Goal: Task Accomplishment & Management: Complete application form

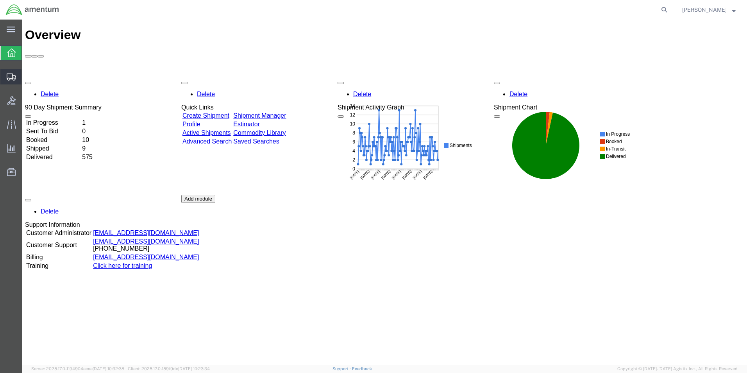
click at [0, 0] on span "Shipment Manager" at bounding box center [0, 0] width 0 height 0
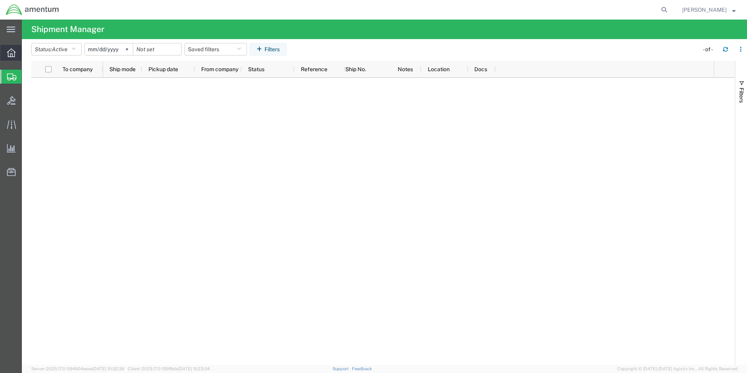
drag, startPoint x: 11, startPoint y: 56, endPoint x: 37, endPoint y: 52, distance: 26.8
click at [11, 56] on icon at bounding box center [11, 52] width 9 height 9
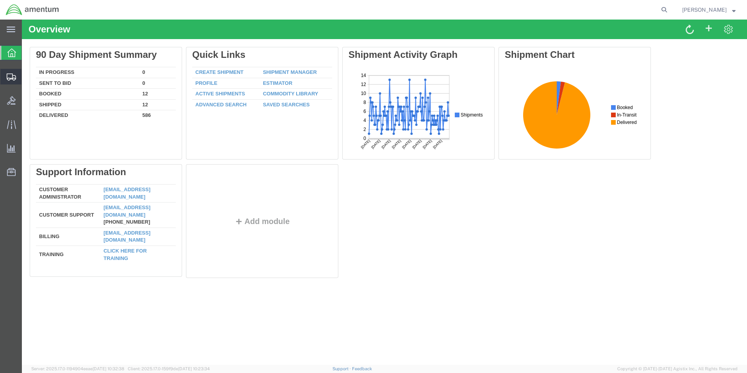
click at [0, 0] on span "Create Shipment" at bounding box center [0, 0] width 0 height 0
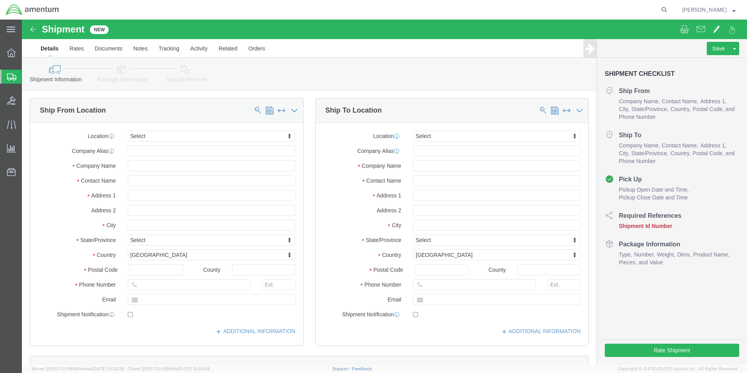
select select
click div "Ship From Location"
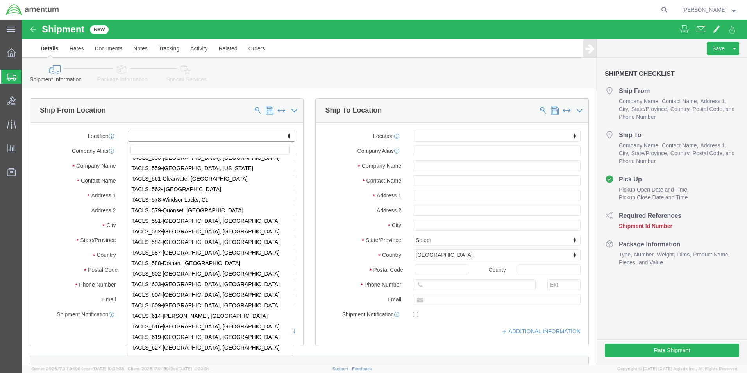
scroll to position [2695, 0]
select select "42706"
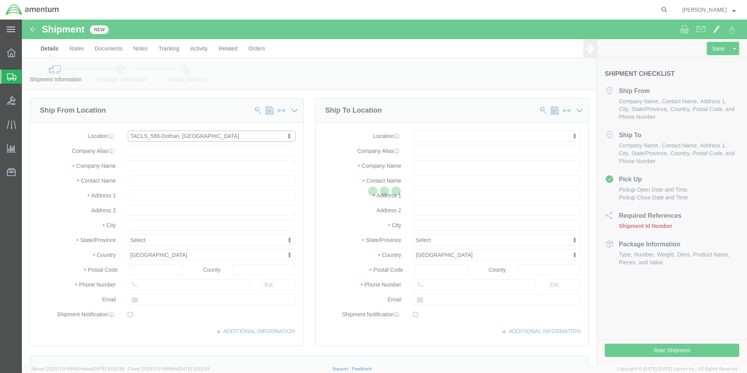
select select "AL"
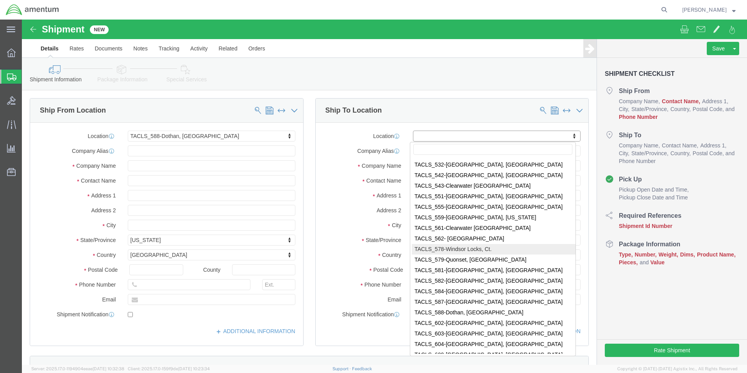
scroll to position [2539, 0]
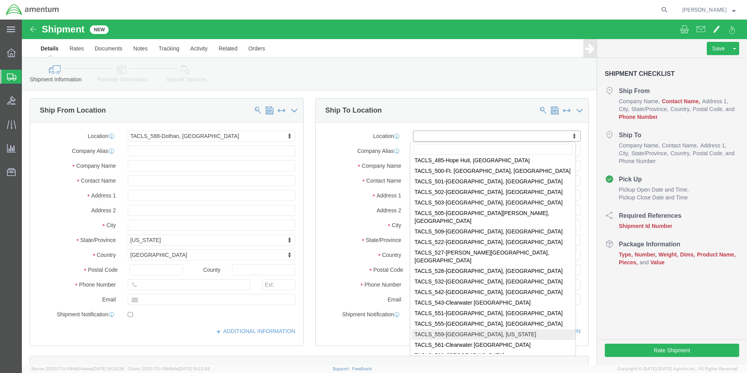
select select "42697"
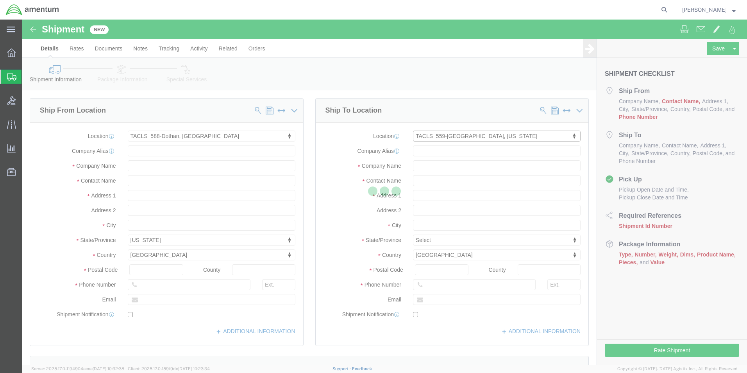
select select "IL"
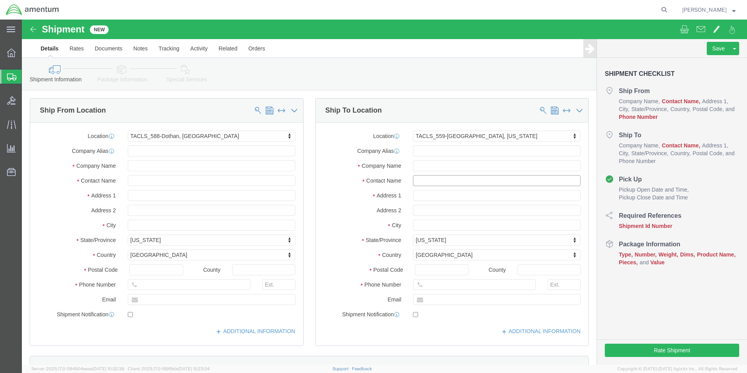
click input "text"
drag, startPoint x: 444, startPoint y: 146, endPoint x: 381, endPoint y: 145, distance: 63.7
click div "Company Name"
type input "Amentum Services, Inc."
click input "text"
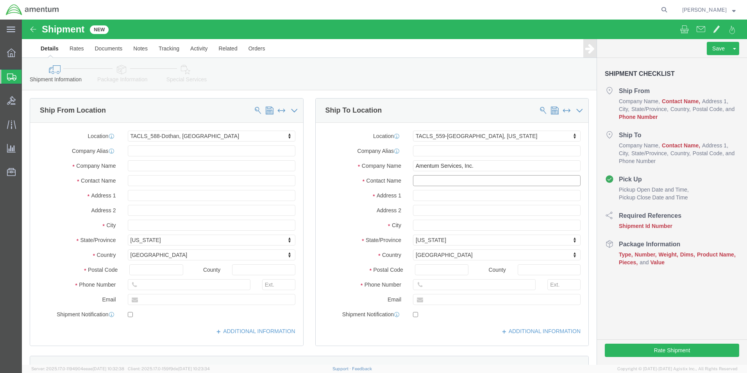
paste input "Amentum Services, Inc."
type input "Amentum Services, Inc."
click input "text"
drag, startPoint x: 173, startPoint y: 146, endPoint x: 93, endPoint y: 144, distance: 80.1
click div "Company Name"
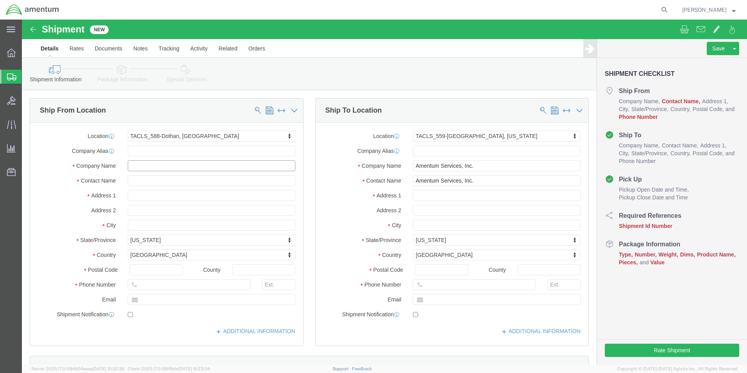
type input "Amentum Services, Inc."
click input "text"
paste input "Amentum Services, Inc."
type input "Amentum Services, Inc."
click div "Location TACLS_588-[GEOGRAPHIC_DATA], [GEOGRAPHIC_DATA] My Profile Location [PH…"
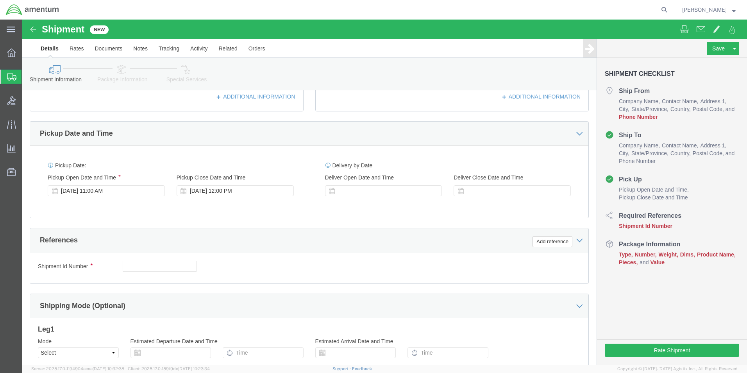
scroll to position [312, 0]
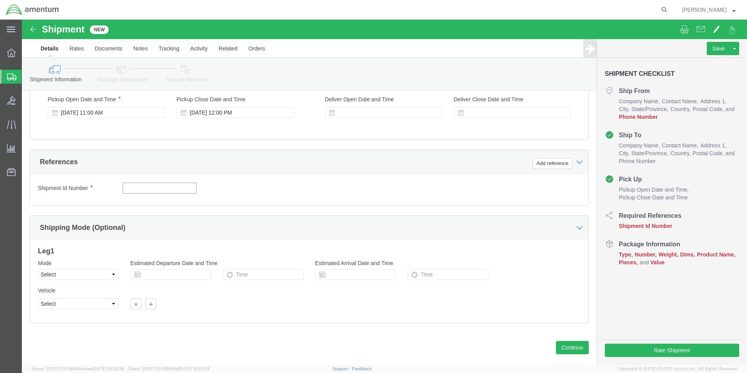
drag, startPoint x: 133, startPoint y: 165, endPoint x: 148, endPoint y: 164, distance: 15.3
click input "text"
paste input "SS588252250001"
type input "SS588252250001"
click div "Shipment Id Number SS588252250001 Select Account Type Activity ID Airline Appoi…"
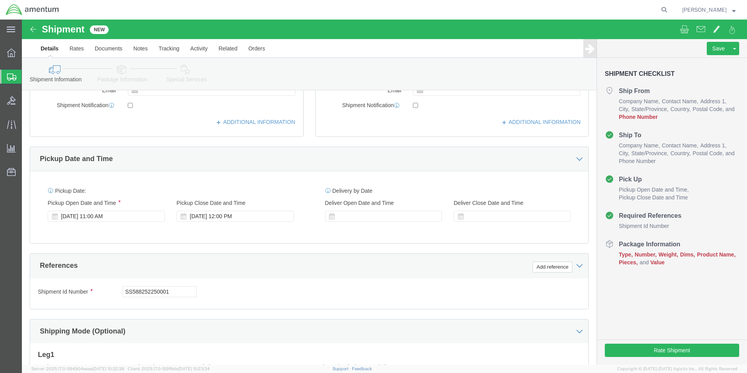
scroll to position [195, 0]
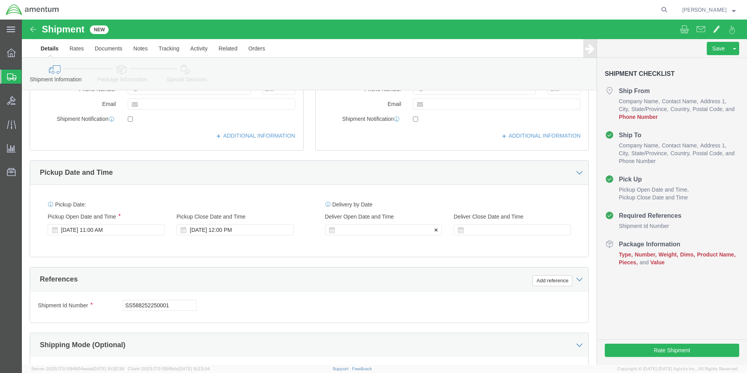
click div
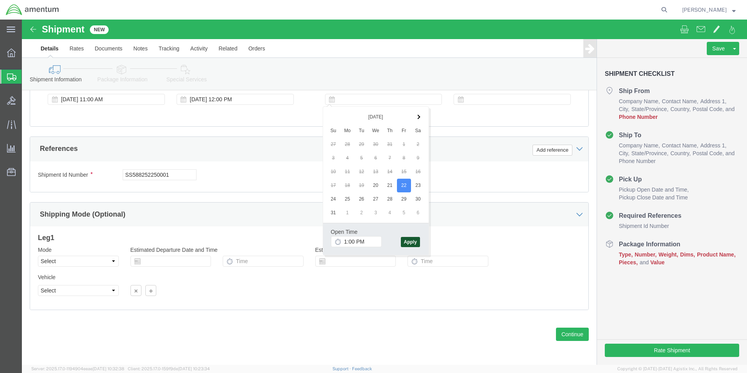
click button "Apply"
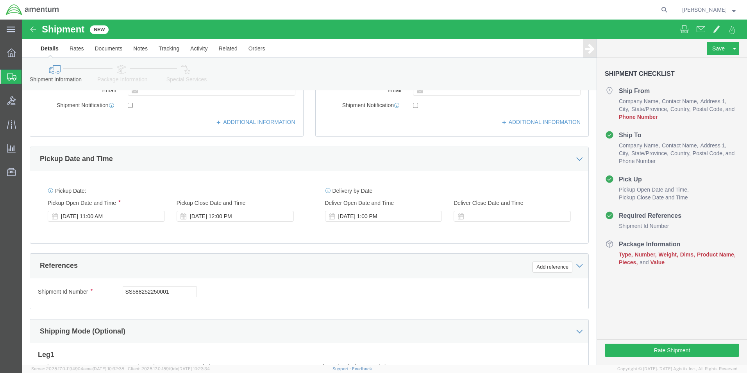
scroll to position [209, 0]
click div
type input "5:00 PM"
click button "Apply"
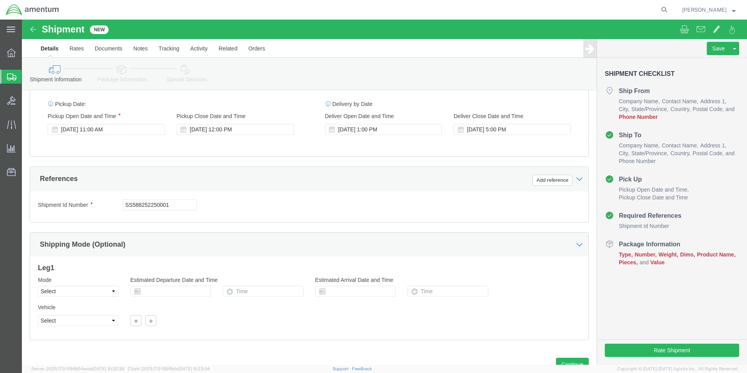
scroll to position [326, 0]
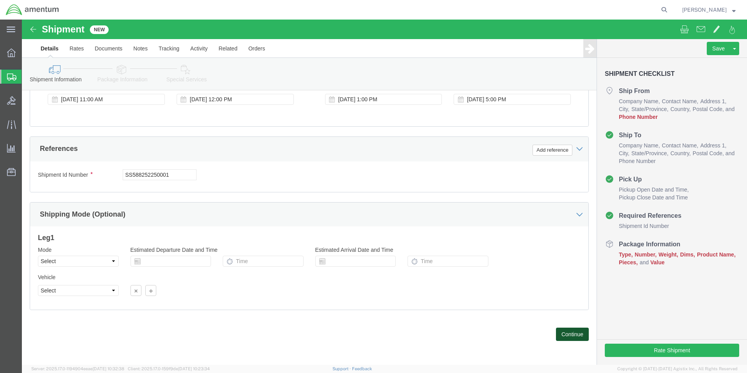
click button "Continue"
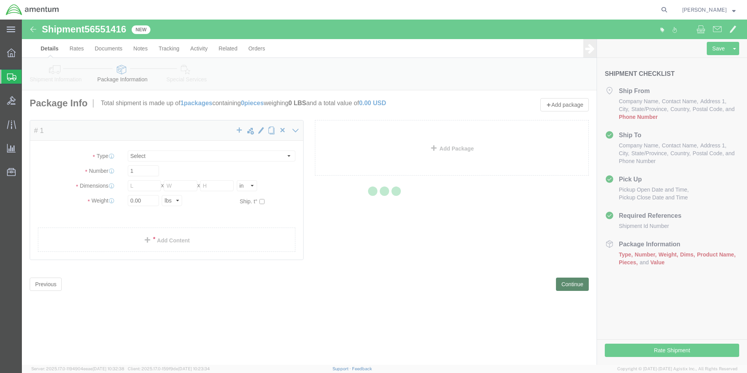
select select "CBOX"
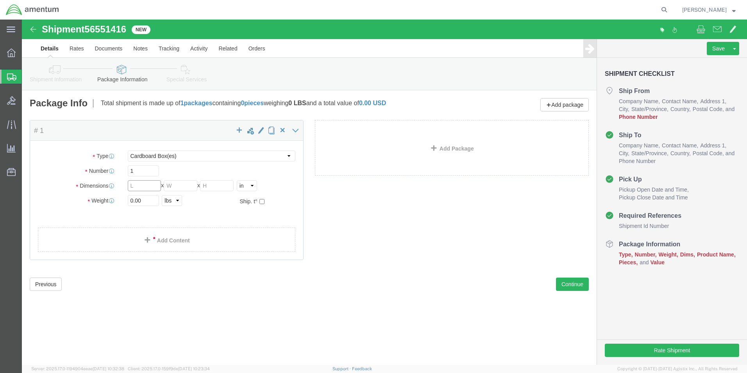
click input "text"
type input "12"
type input "3"
type input "17"
drag, startPoint x: 376, startPoint y: 266, endPoint x: 369, endPoint y: 264, distance: 7.3
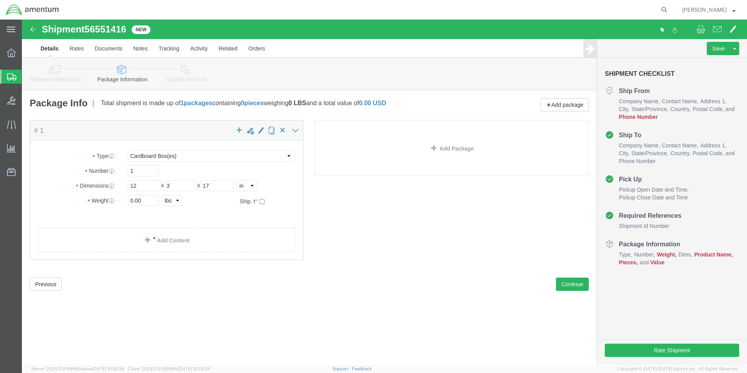
click div "Previous Continue"
drag, startPoint x: 129, startPoint y: 177, endPoint x: 89, endPoint y: 176, distance: 39.9
click div "Weight 0.00 Select kgs lbs Ship. t°"
type input "5"
click div "Previous Continue"
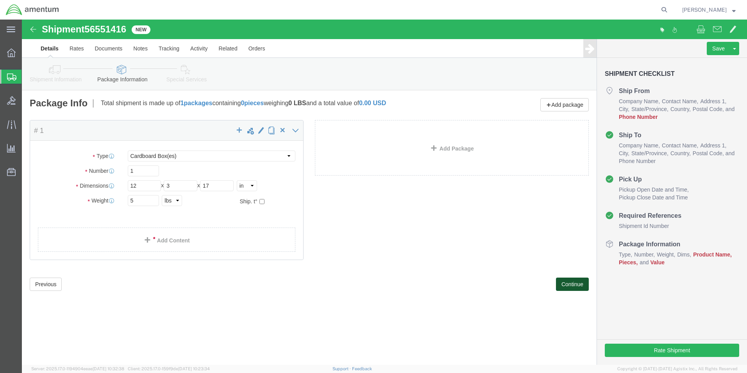
click button "Continue"
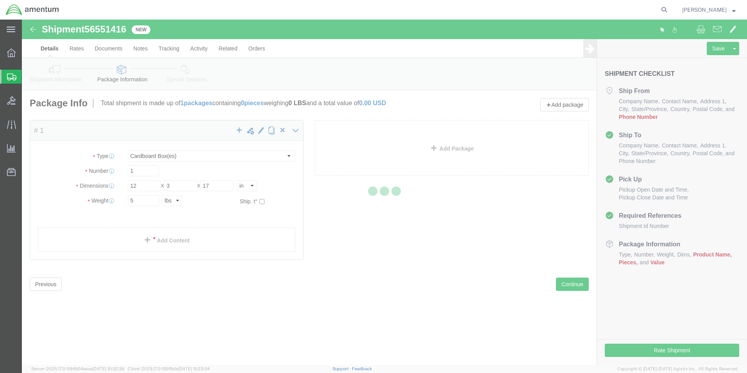
select select
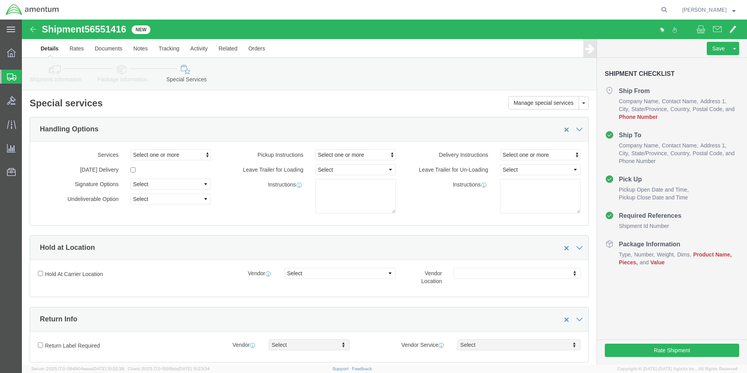
click icon
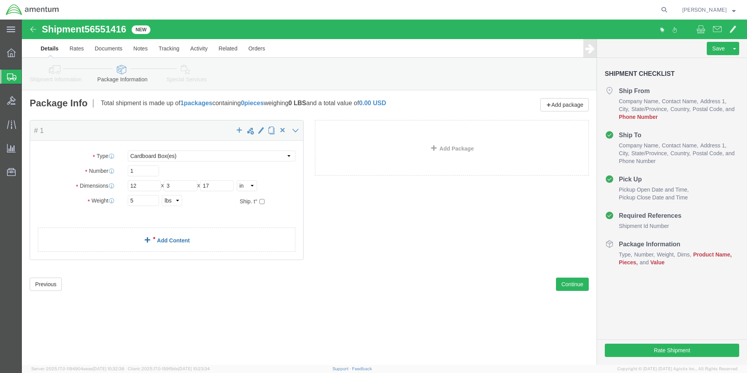
click link "Add Content"
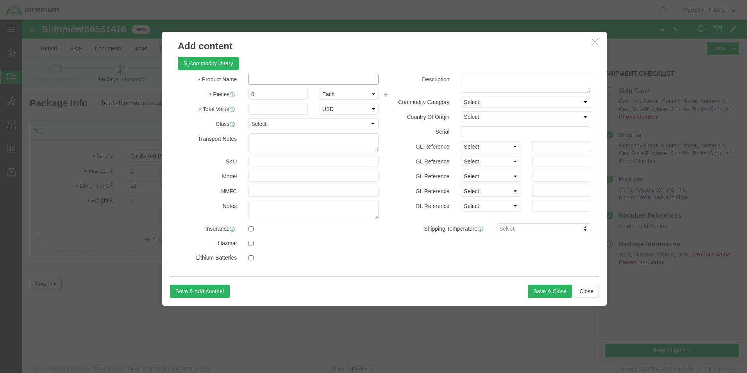
click input "text"
type input "m"
type input "b"
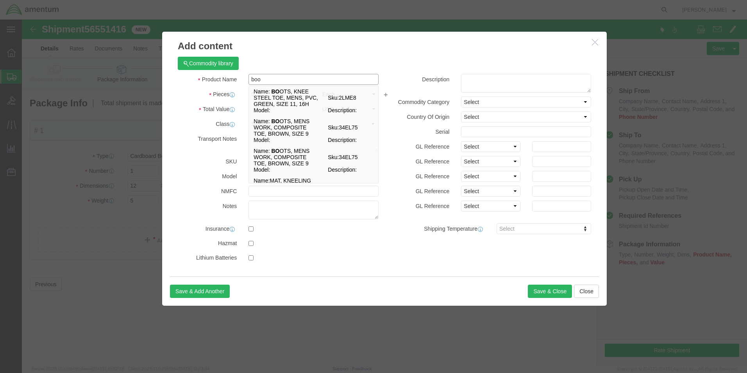
type input "book"
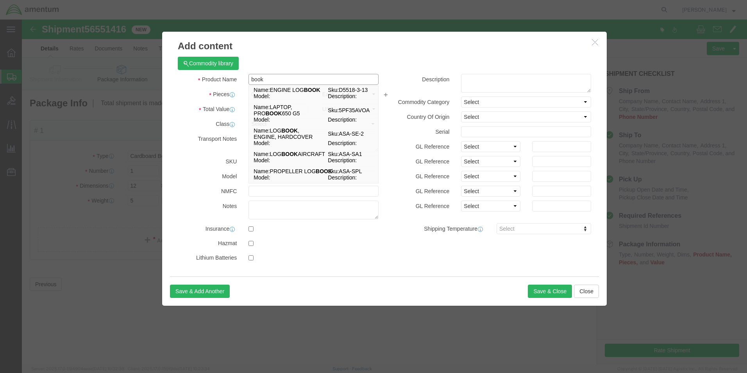
scroll to position [257, 0]
click td "Name: LOG BOOK , ENGINE, HARDCOVER"
select select
checkbox input "false"
type input "LOGBOOK, ENGINE, HARDCOVER"
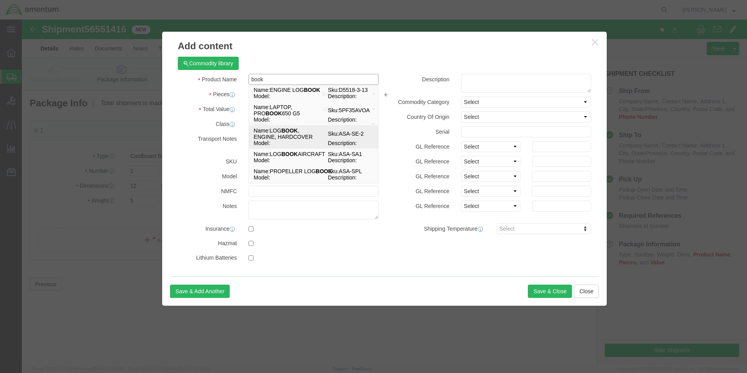
type input "ASA-SE-2"
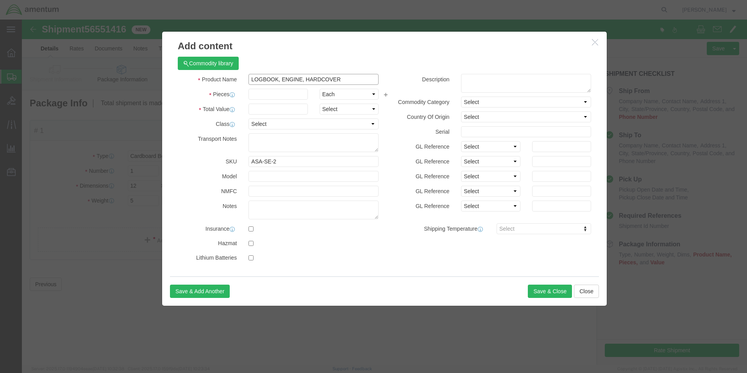
type input "LOGBOOK, ENGINE, HARDCOVER"
click input "text"
type input "1"
click input "text"
type input "500"
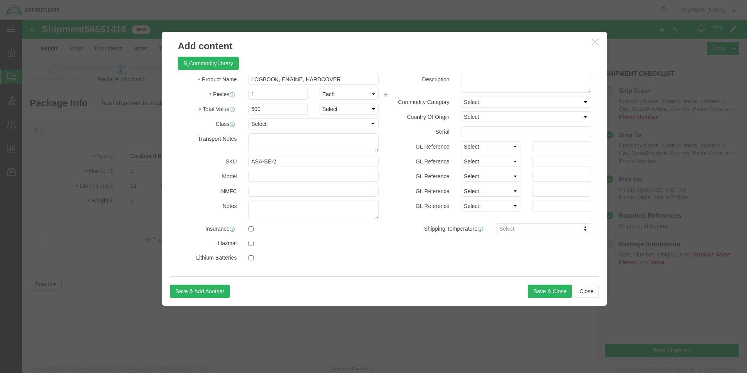
click div "Add content Commodity library Product Name LOGBOOK, ENGINE, HARDCOVER book Piec…"
click button "Save & Close"
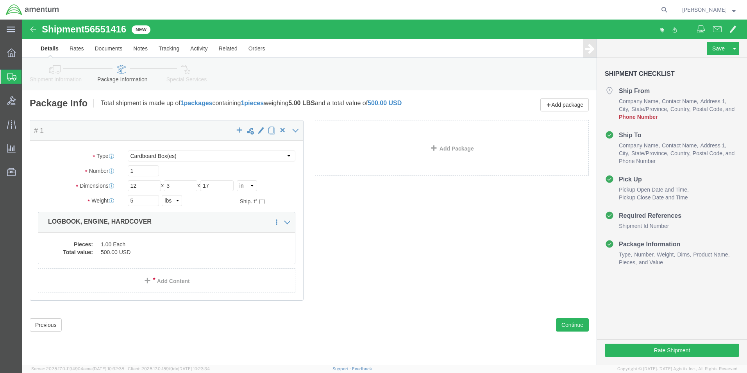
click link "Shipment Information"
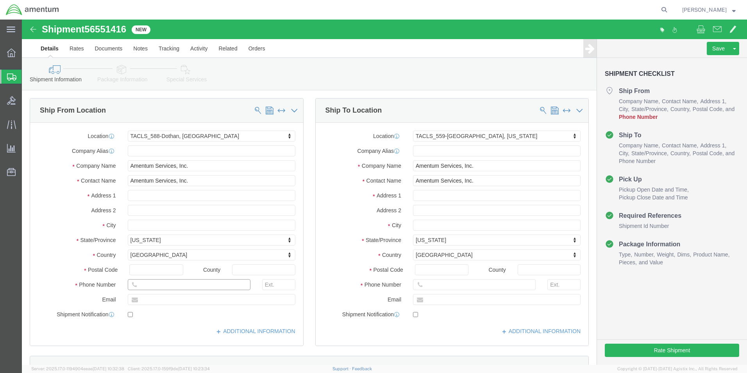
click input "text"
type input "[PHONE_NUMBER]"
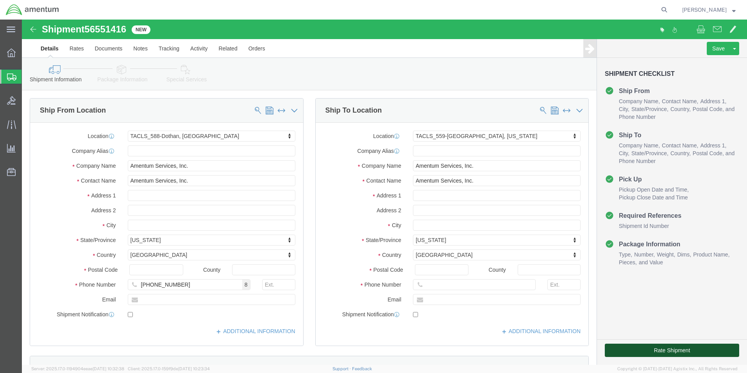
drag, startPoint x: 612, startPoint y: 332, endPoint x: 547, endPoint y: 160, distance: 183.8
click button "Rate Shipment"
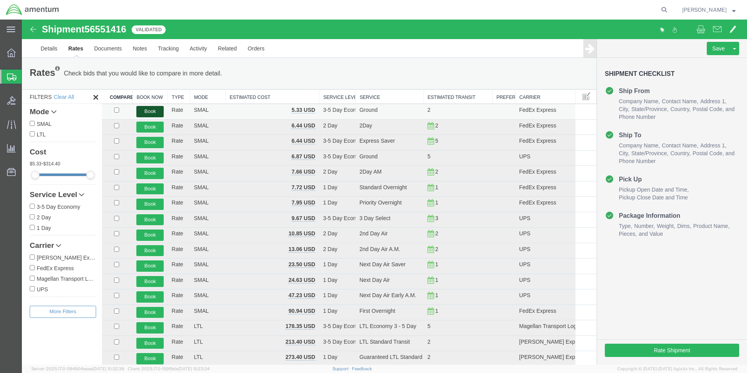
click at [151, 111] on button "Book" at bounding box center [149, 111] width 27 height 11
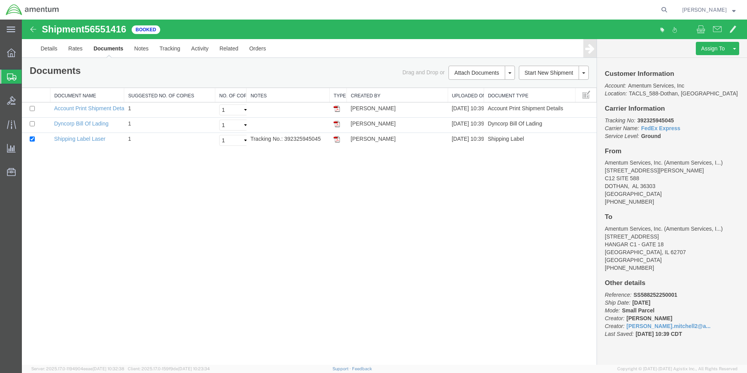
drag, startPoint x: 339, startPoint y: 141, endPoint x: 273, endPoint y: 178, distance: 75.8
click at [339, 141] on img at bounding box center [337, 139] width 6 height 6
